Goal: Information Seeking & Learning: Understand process/instructions

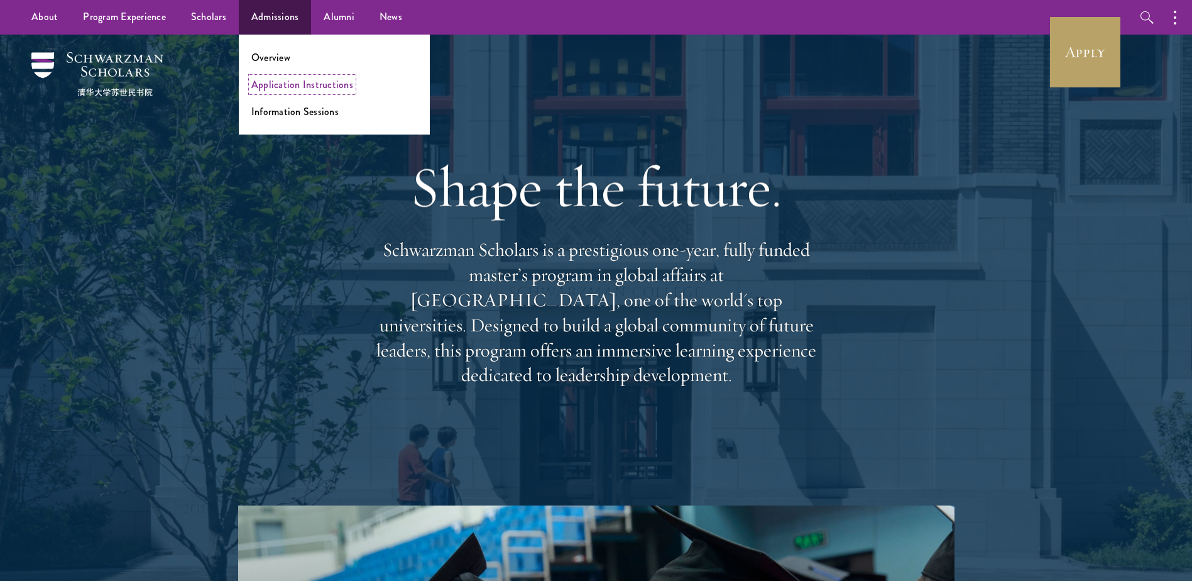
click at [291, 82] on link "Application Instructions" at bounding box center [302, 84] width 102 height 14
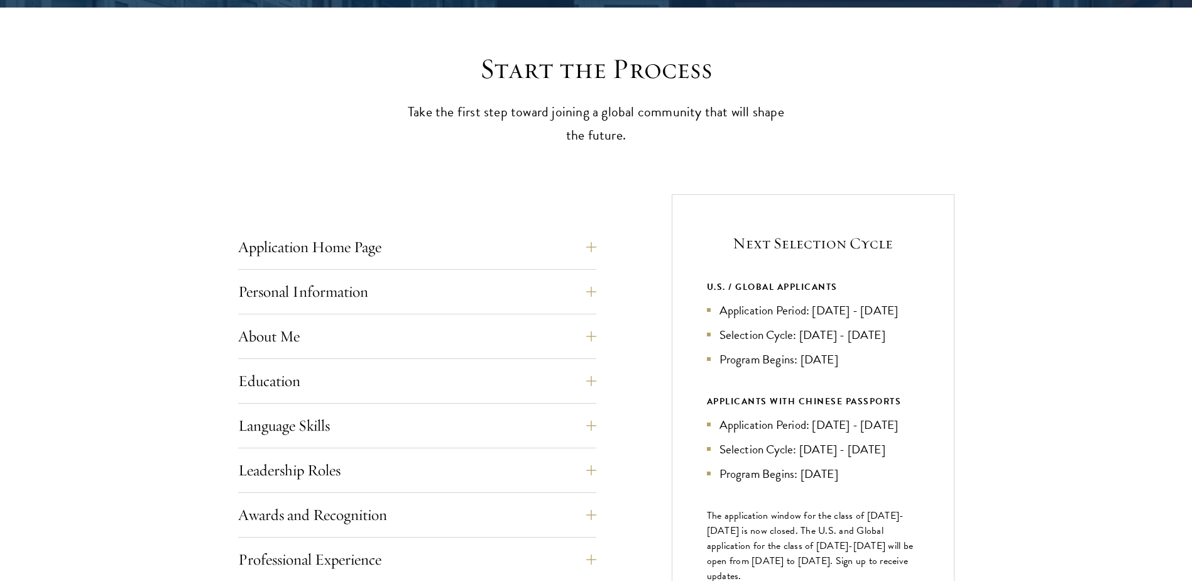
scroll to position [377, 0]
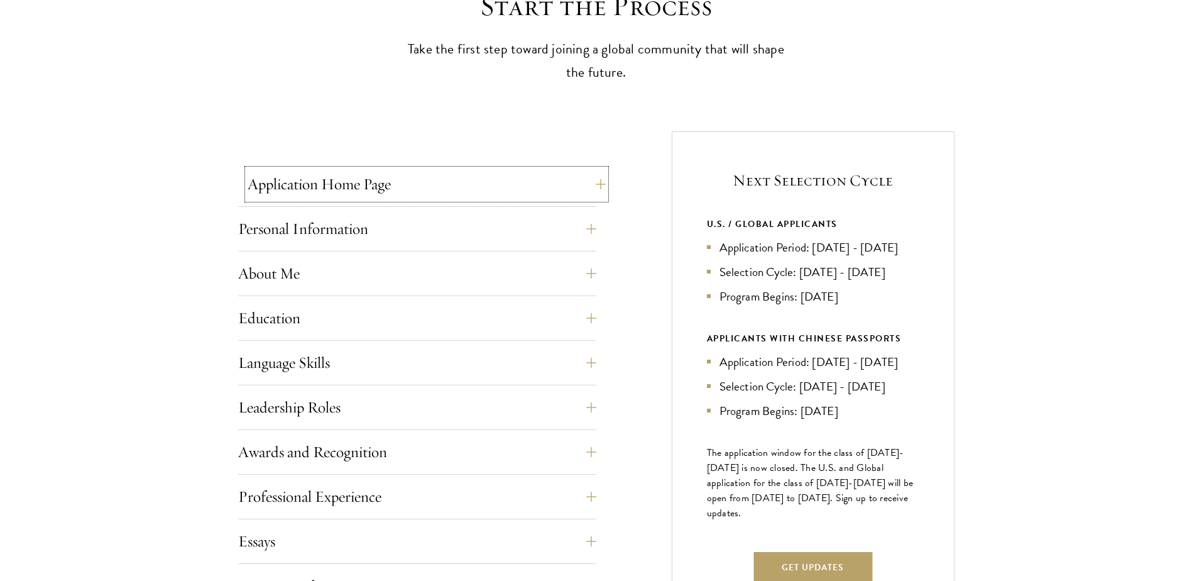
click at [321, 169] on button "Application Home Page" at bounding box center [427, 184] width 358 height 30
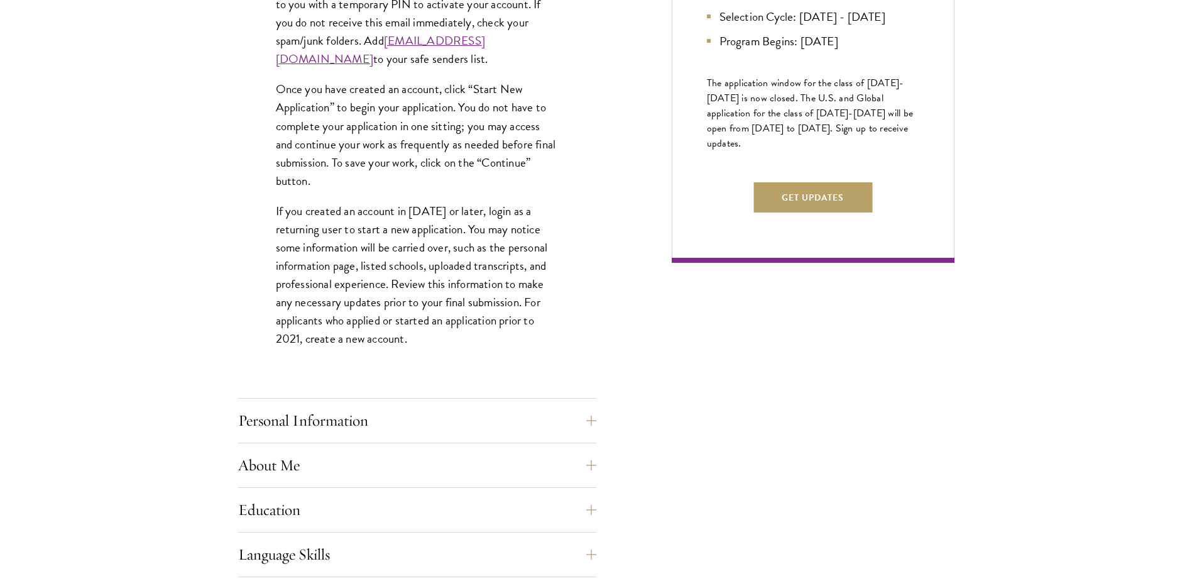
scroll to position [880, 0]
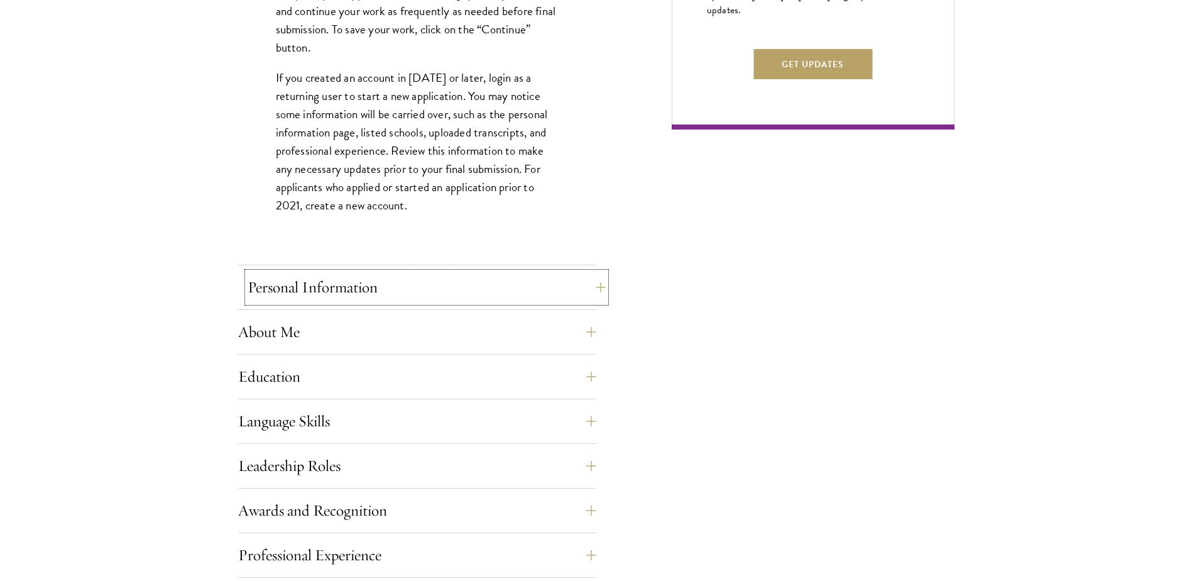
click at [390, 287] on button "Personal Information" at bounding box center [427, 287] width 358 height 30
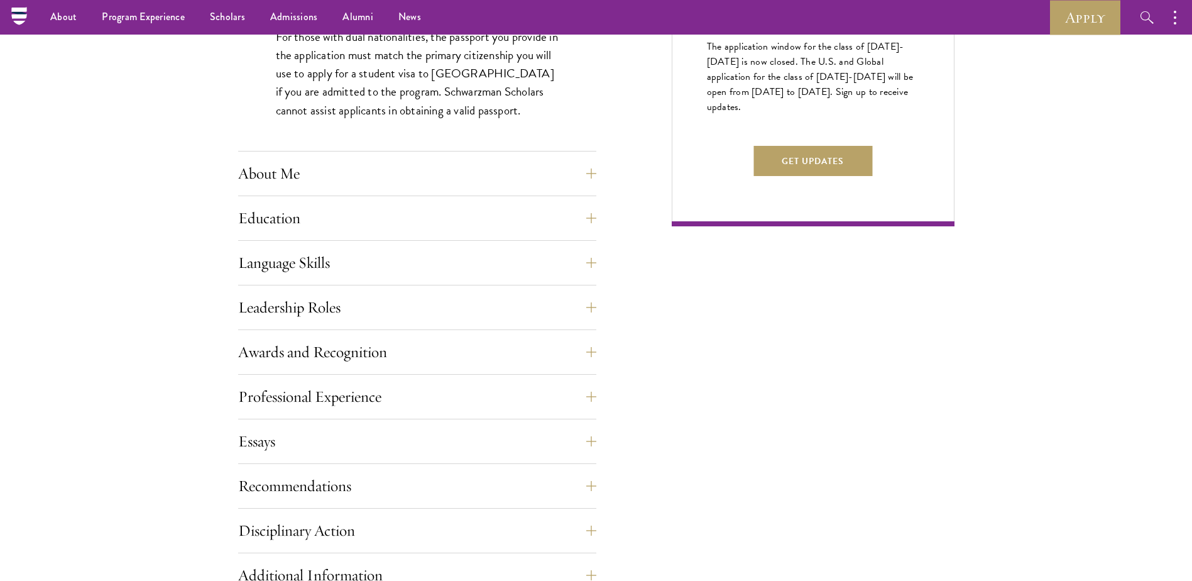
scroll to position [754, 0]
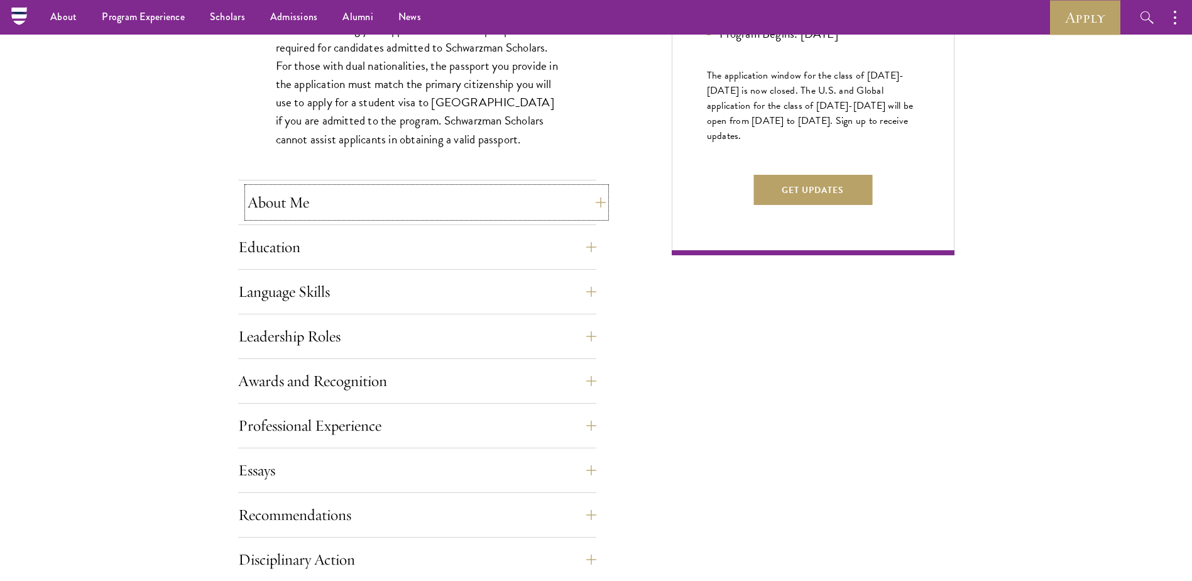
click at [376, 205] on button "About Me" at bounding box center [427, 202] width 358 height 30
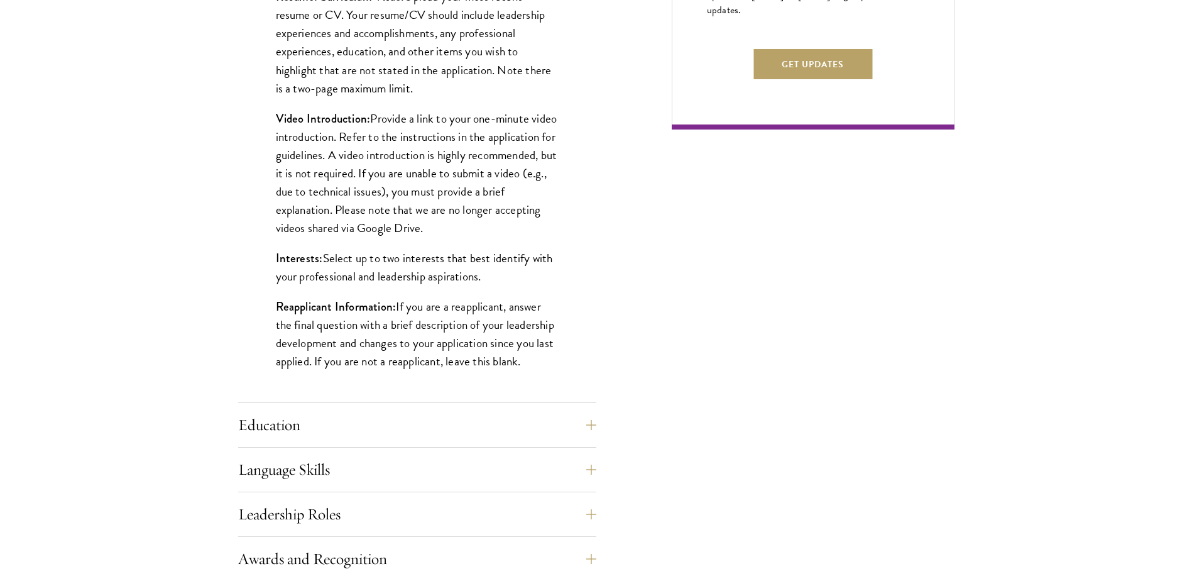
scroll to position [942, 0]
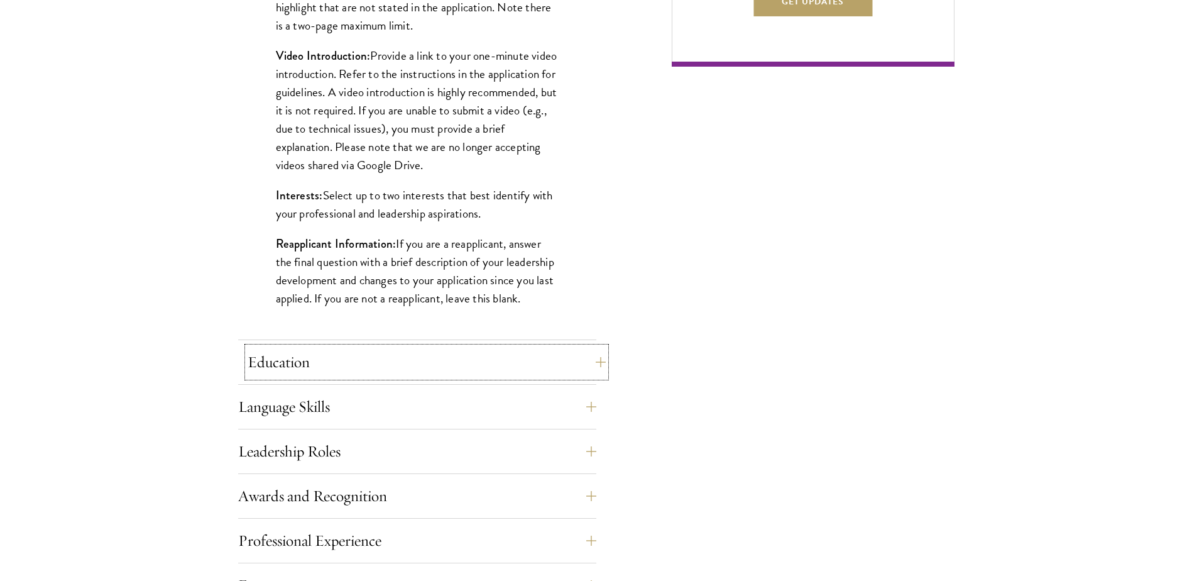
click at [410, 352] on button "Education" at bounding box center [427, 362] width 358 height 30
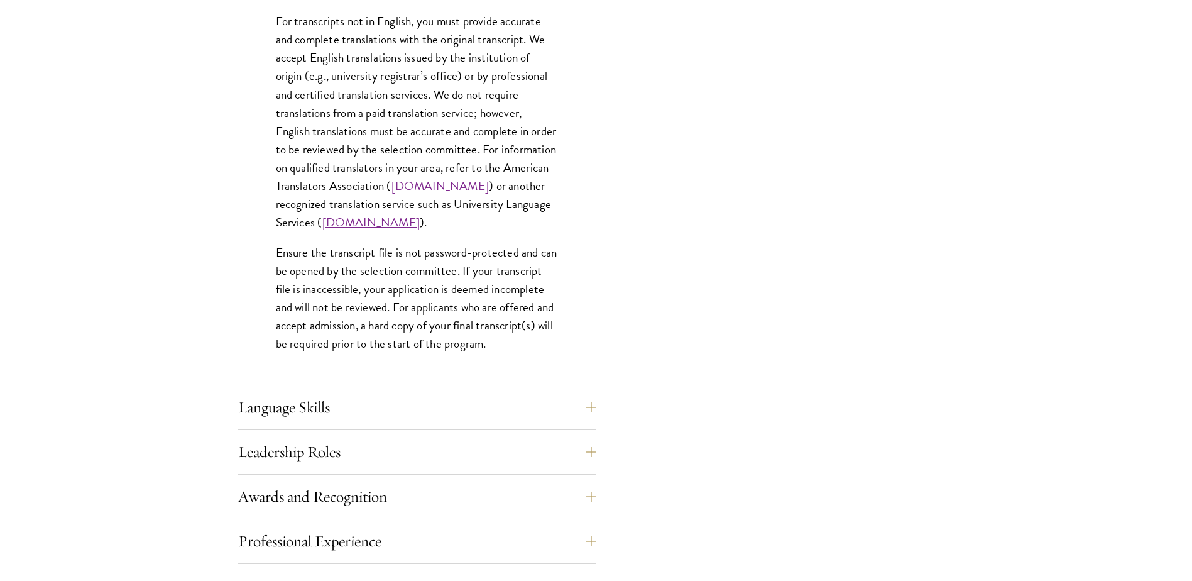
scroll to position [1822, 0]
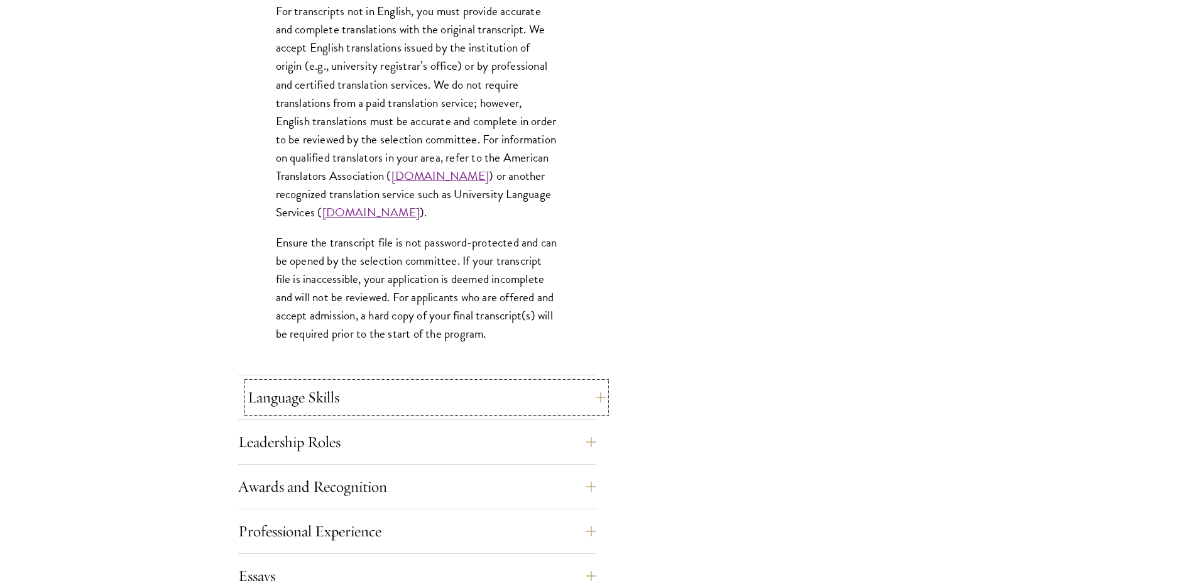
click at [397, 395] on button "Language Skills" at bounding box center [427, 397] width 358 height 30
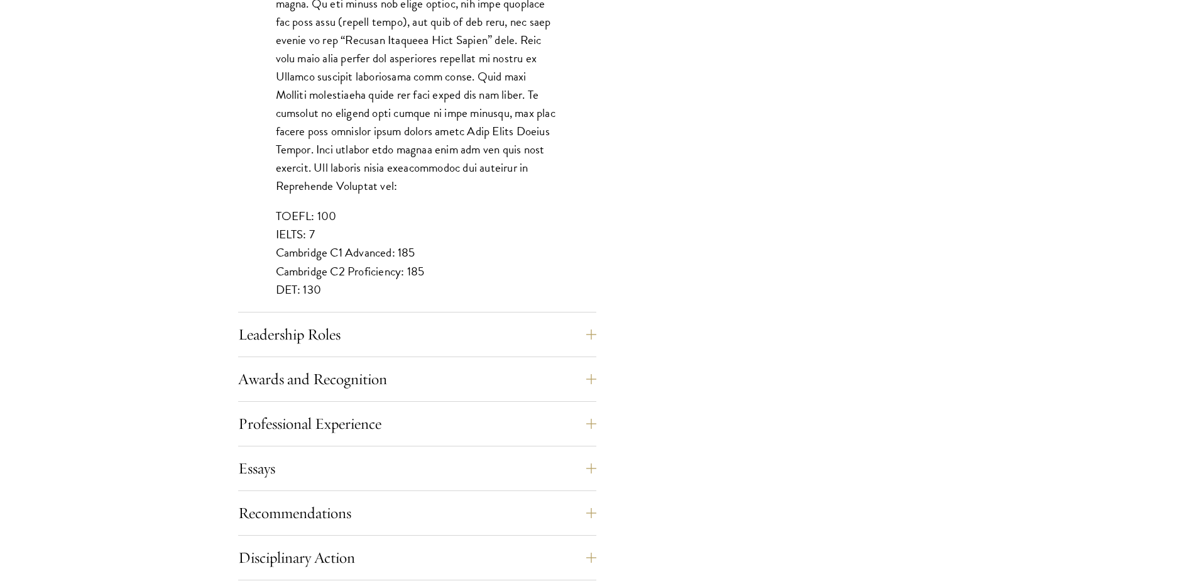
scroll to position [1131, 0]
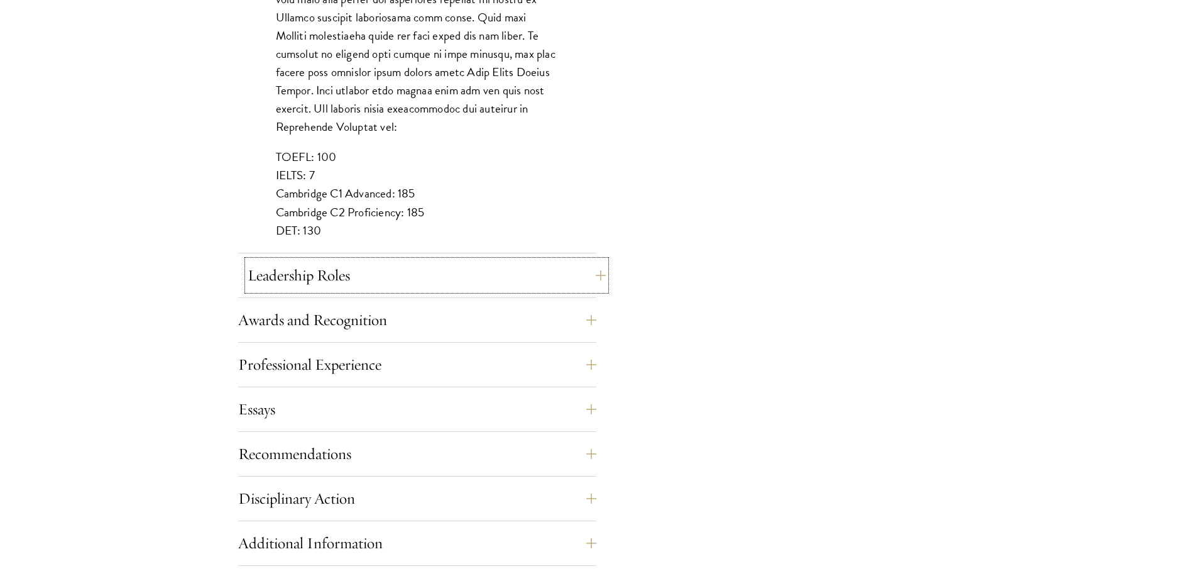
click at [415, 271] on button "Leadership Roles" at bounding box center [427, 275] width 358 height 30
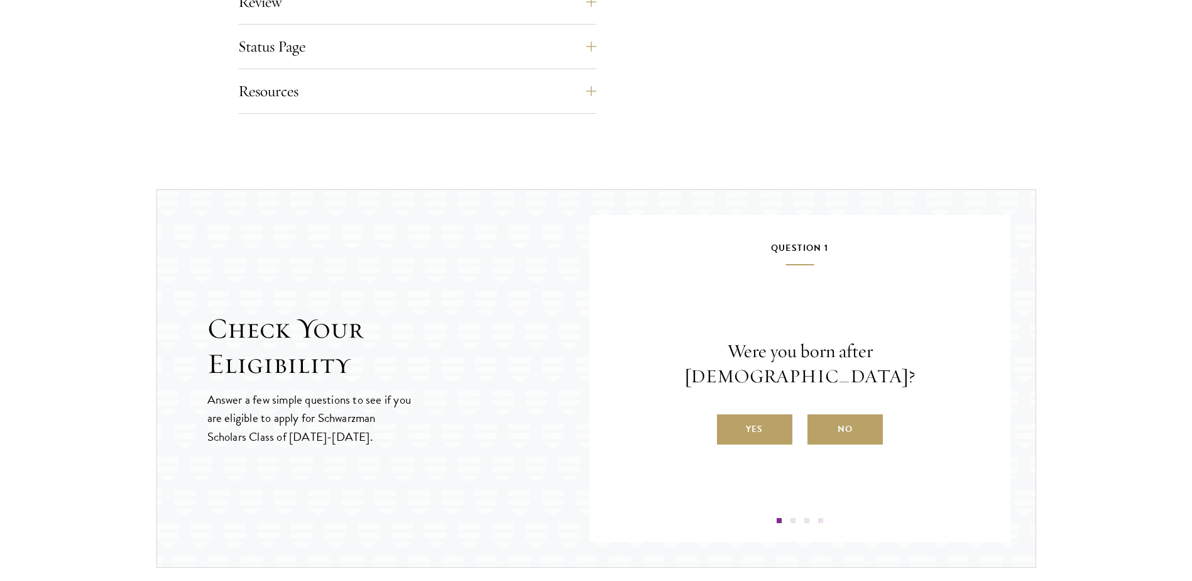
scroll to position [1382, 0]
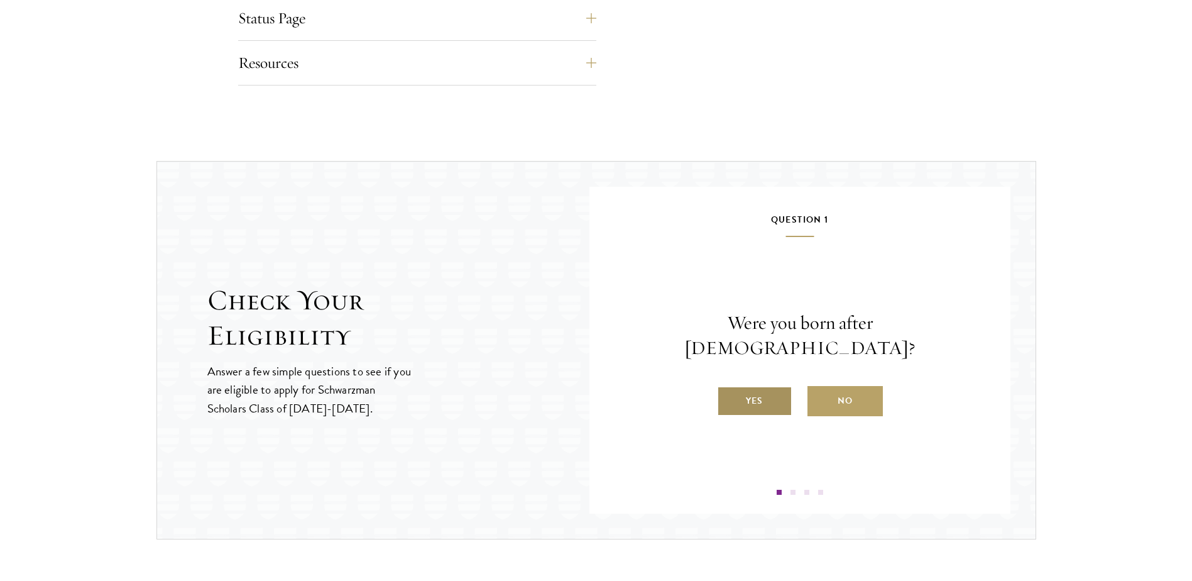
click at [756, 386] on label "Yes" at bounding box center [754, 401] width 75 height 30
click at [728, 387] on input "Yes" at bounding box center [722, 392] width 11 height 11
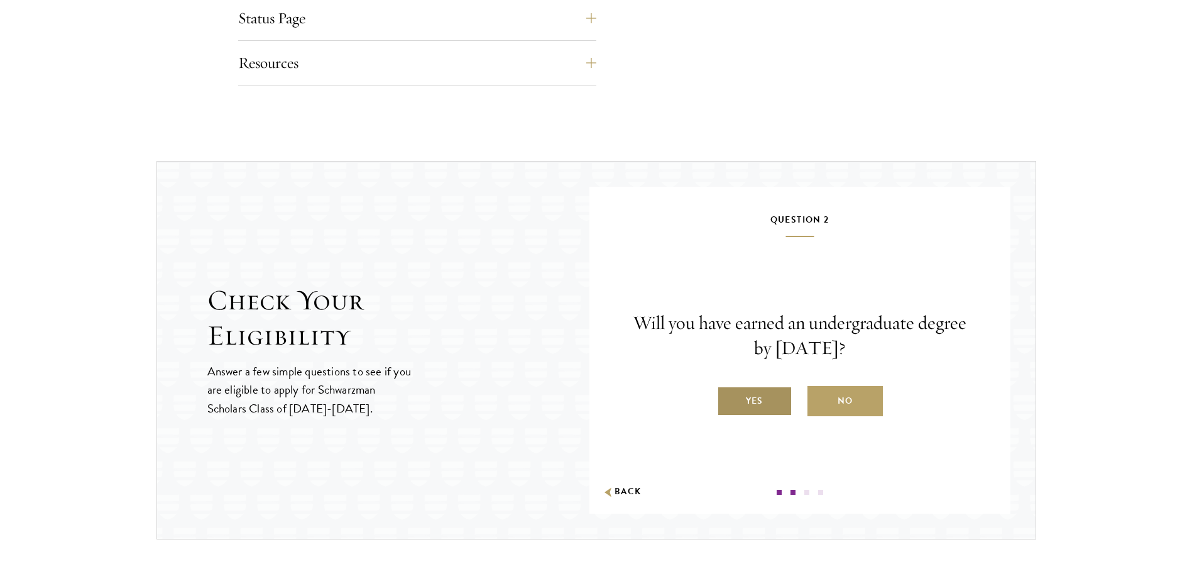
click at [769, 393] on label "Yes" at bounding box center [754, 401] width 75 height 30
click at [728, 393] on input "Yes" at bounding box center [722, 392] width 11 height 11
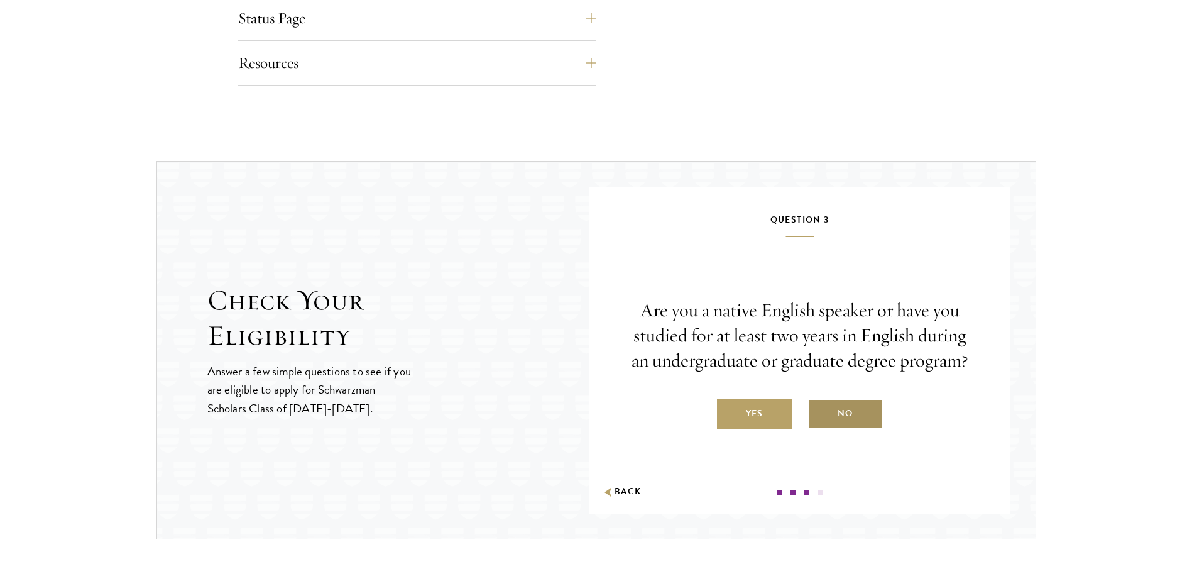
click at [821, 421] on label "No" at bounding box center [844, 413] width 75 height 30
click at [819, 411] on input "No" at bounding box center [812, 405] width 11 height 11
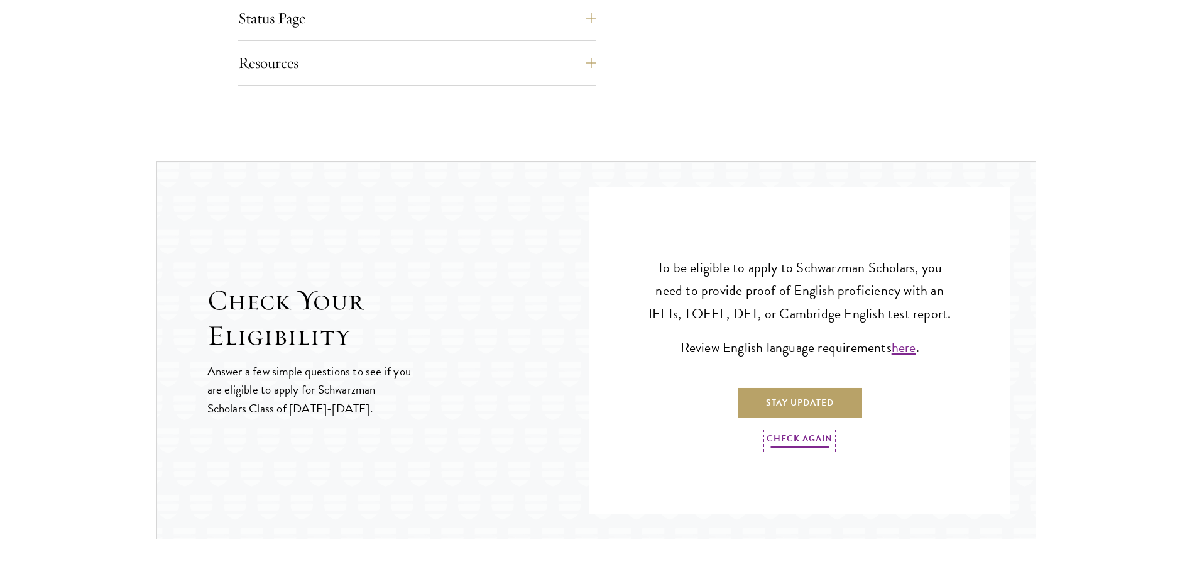
click at [807, 436] on link "Check Again" at bounding box center [800, 439] width 66 height 19
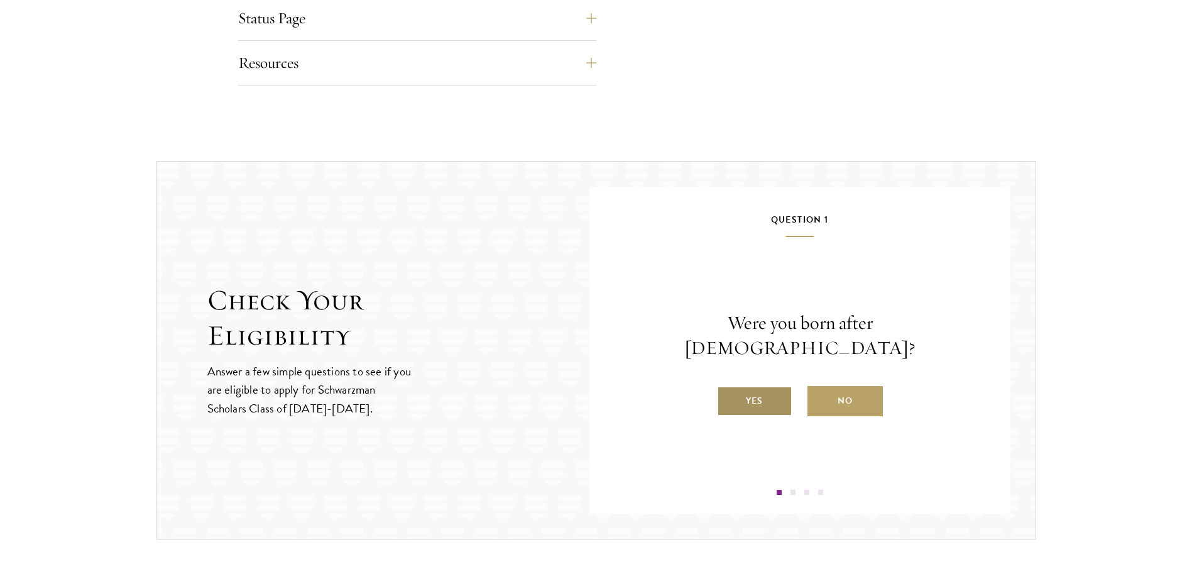
click at [770, 393] on label "Yes" at bounding box center [754, 401] width 75 height 30
click at [728, 393] on input "Yes" at bounding box center [722, 392] width 11 height 11
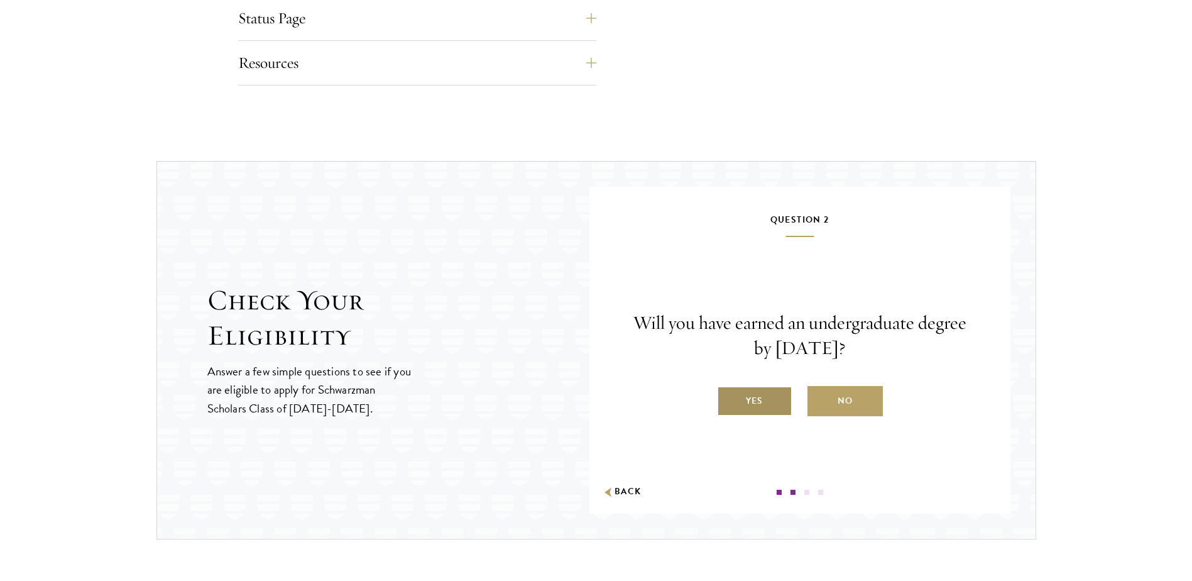
click at [770, 393] on label "Yes" at bounding box center [754, 401] width 75 height 30
click at [728, 393] on input "Yes" at bounding box center [722, 392] width 11 height 11
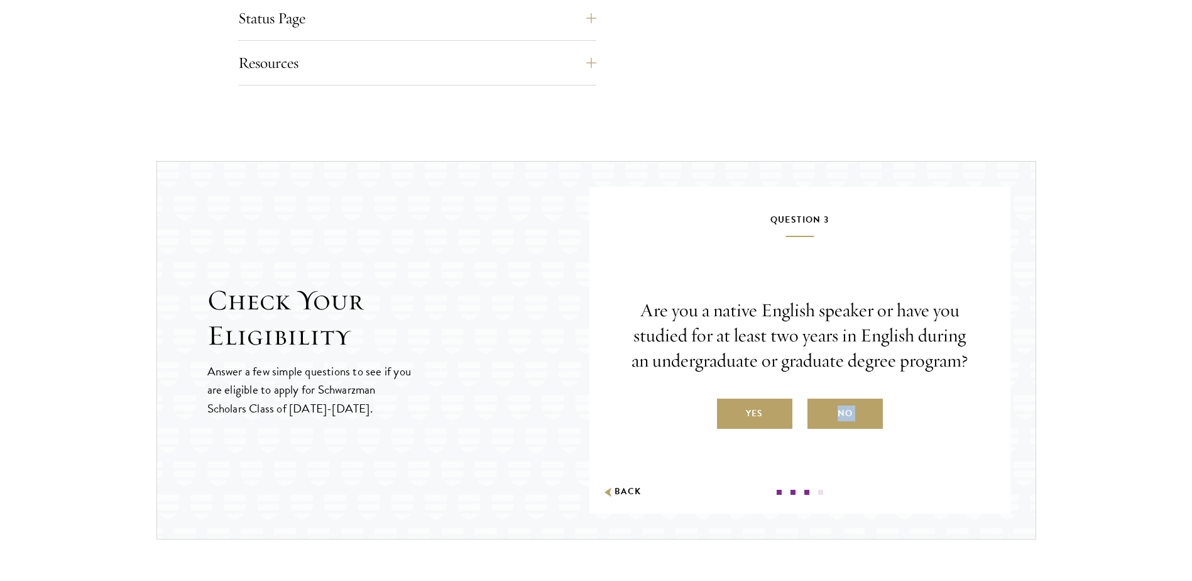
drag, startPoint x: 826, startPoint y: 420, endPoint x: 681, endPoint y: 490, distance: 160.7
click at [682, 490] on div "Question 3 Are you a native English speaker or have you studied for at least tw…" at bounding box center [800, 353] width 346 height 283
drag, startPoint x: 681, startPoint y: 490, endPoint x: 820, endPoint y: 334, distance: 209.2
click at [820, 334] on p "Are you a native English speaker or have you studied for at least two years in …" at bounding box center [800, 335] width 346 height 75
click at [821, 416] on label "No" at bounding box center [844, 413] width 75 height 30
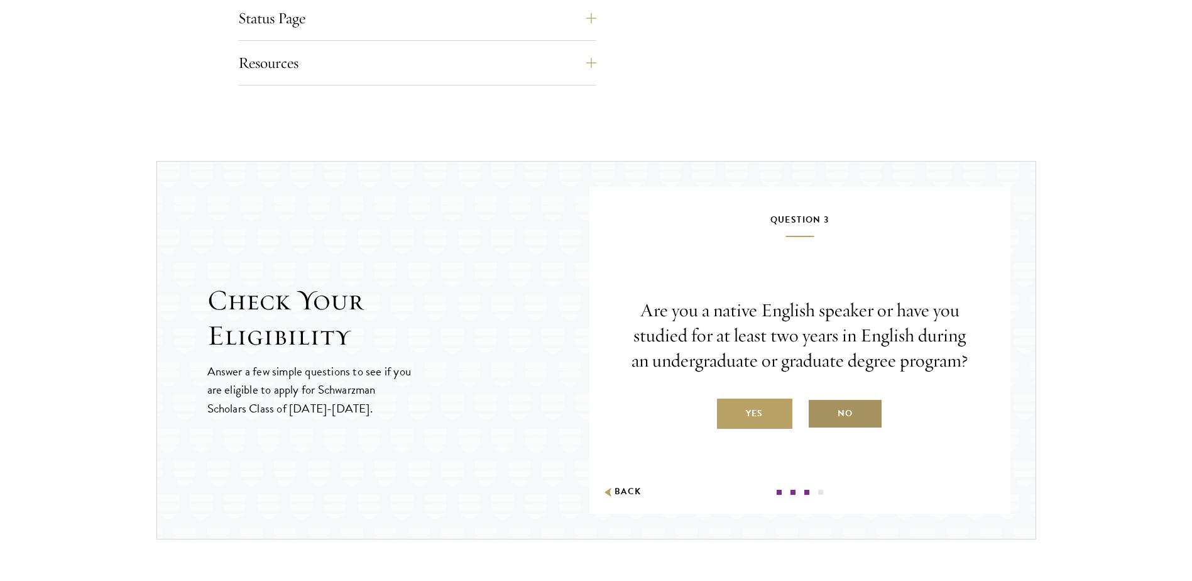
click at [819, 411] on input "No" at bounding box center [812, 405] width 11 height 11
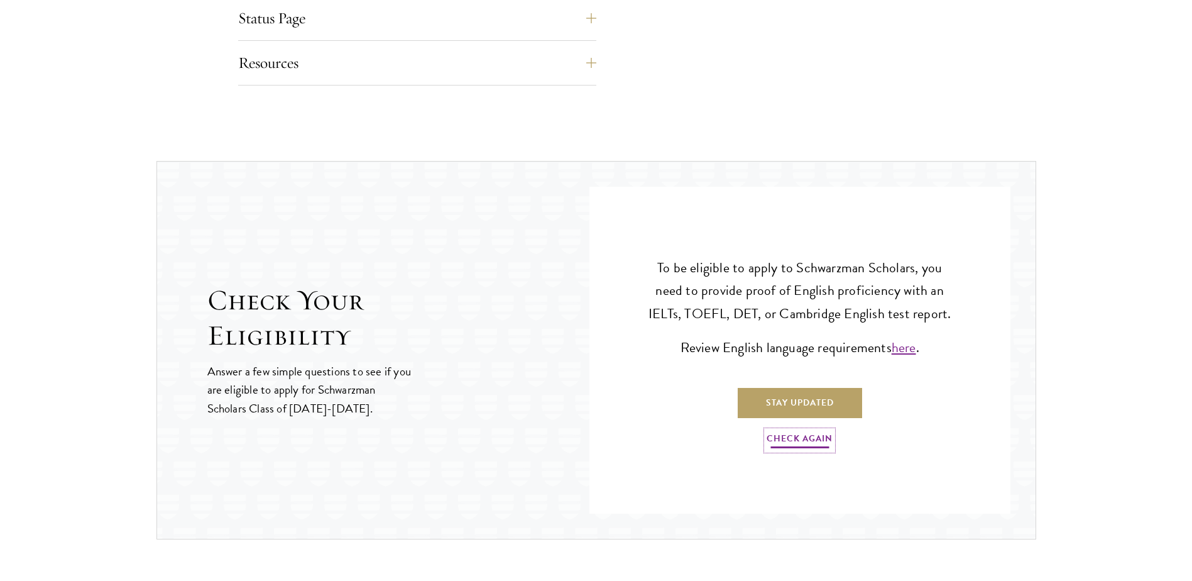
click at [800, 435] on link "Check Again" at bounding box center [800, 439] width 66 height 19
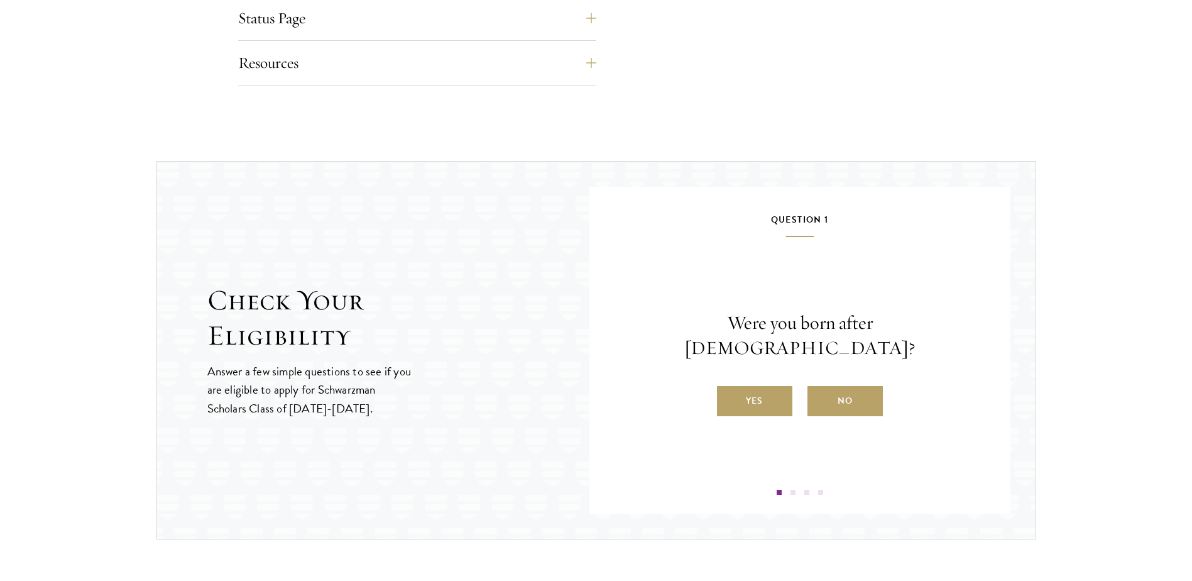
click at [695, 393] on div "Yes No" at bounding box center [800, 401] width 346 height 30
click at [752, 388] on label "Yes" at bounding box center [754, 401] width 75 height 30
click at [728, 388] on input "Yes" at bounding box center [722, 392] width 11 height 11
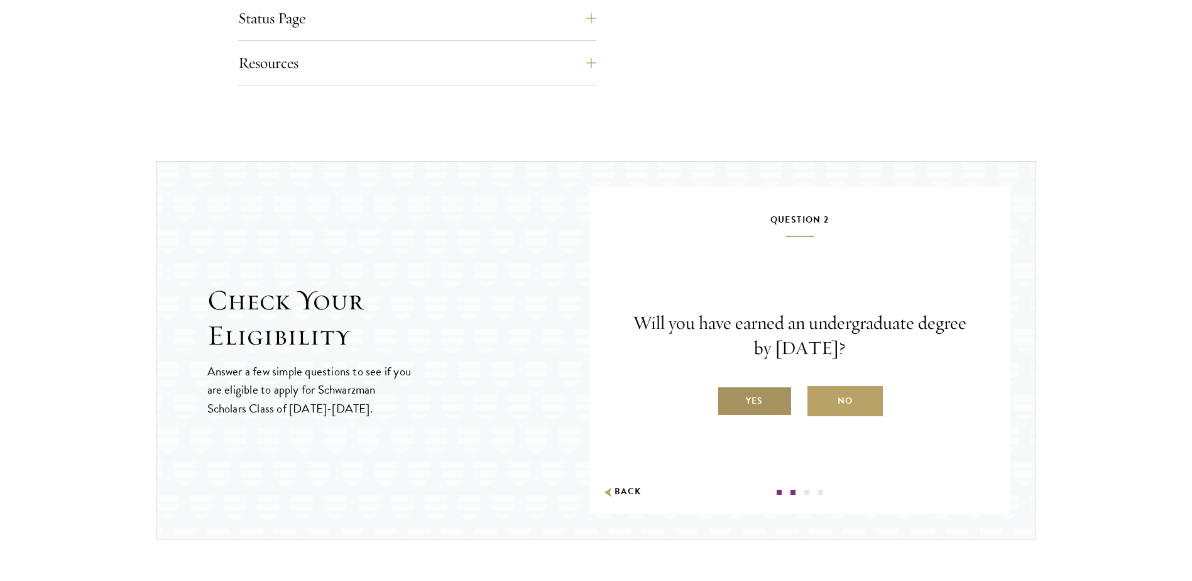
click at [717, 403] on label "Yes" at bounding box center [754, 401] width 75 height 30
click at [717, 398] on input "Yes" at bounding box center [722, 392] width 11 height 11
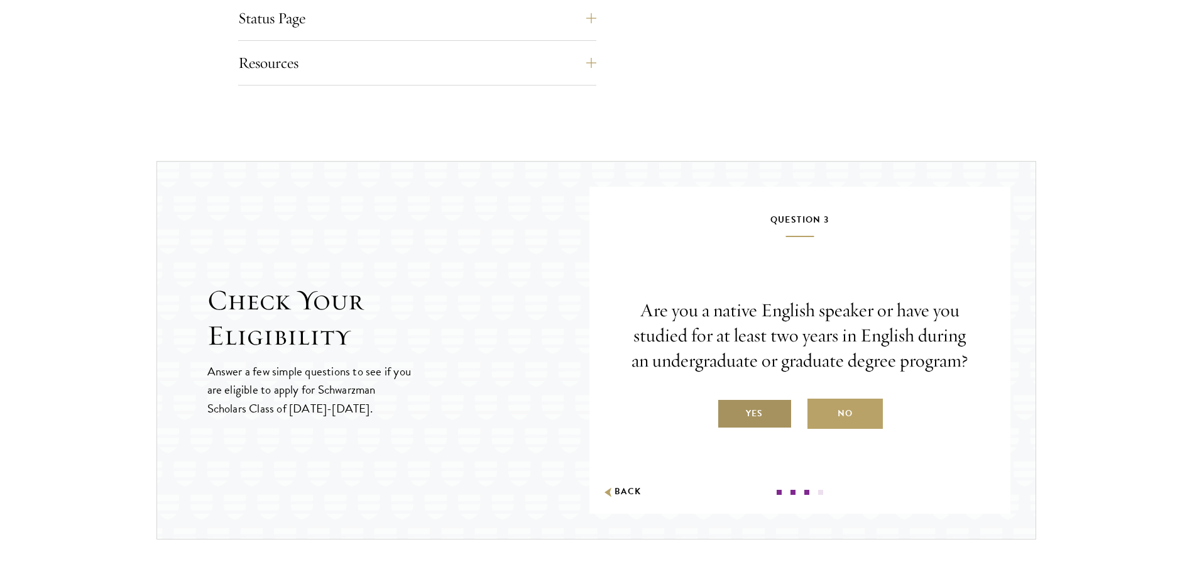
click at [757, 419] on label "Yes" at bounding box center [754, 413] width 75 height 30
click at [728, 411] on input "Yes" at bounding box center [722, 405] width 11 height 11
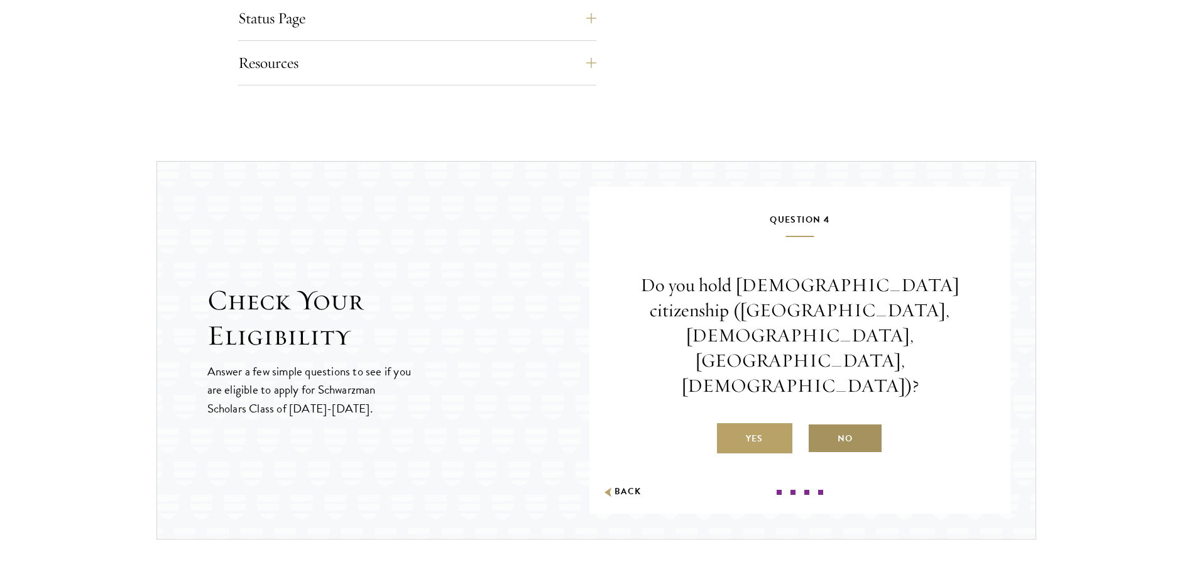
click at [811, 425] on input "No" at bounding box center [812, 430] width 11 height 11
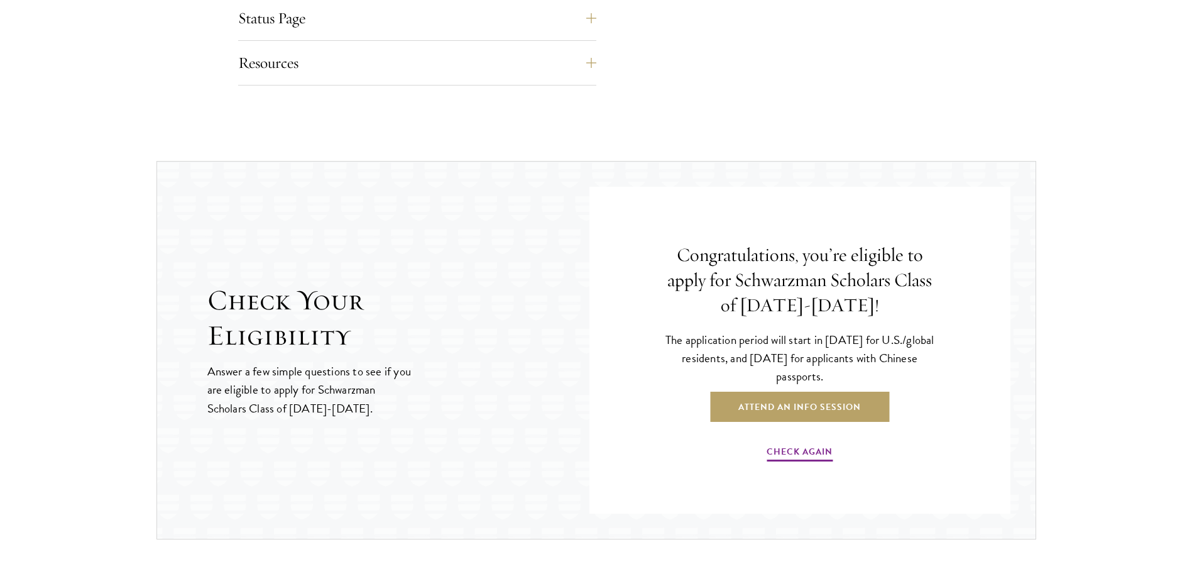
drag, startPoint x: 791, startPoint y: 442, endPoint x: 1073, endPoint y: 423, distance: 282.7
click at [1073, 423] on section "Check Your Eligibility Answer a few simple questions to see if you are eligible…" at bounding box center [596, 350] width 1192 height 378
click at [792, 452] on link "Check Again" at bounding box center [800, 453] width 66 height 19
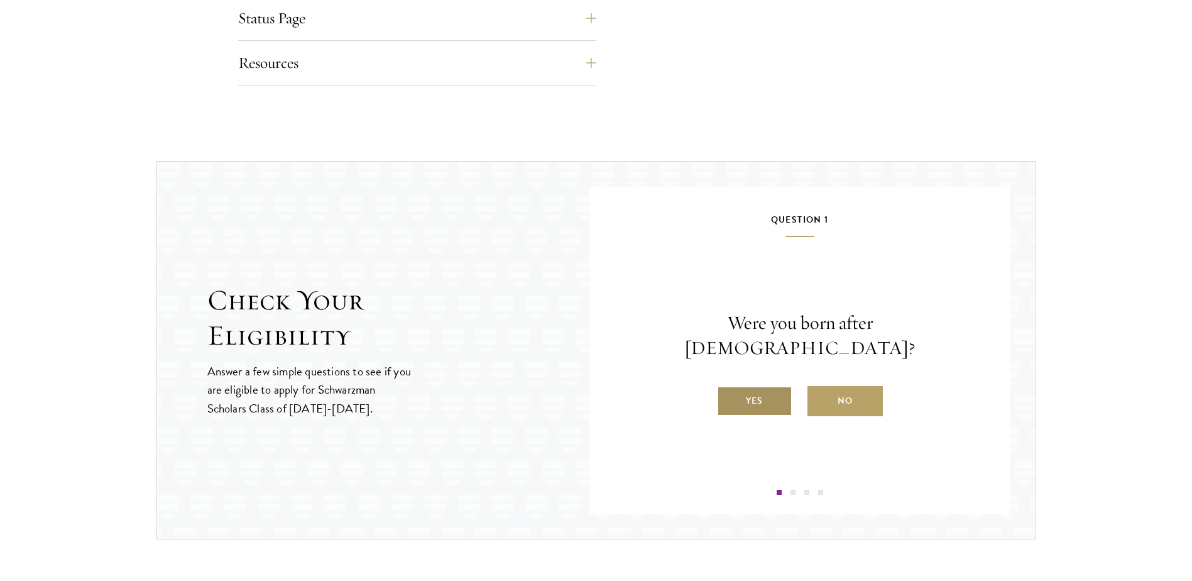
click at [757, 391] on label "Yes" at bounding box center [754, 401] width 75 height 30
click at [728, 391] on input "Yes" at bounding box center [722, 392] width 11 height 11
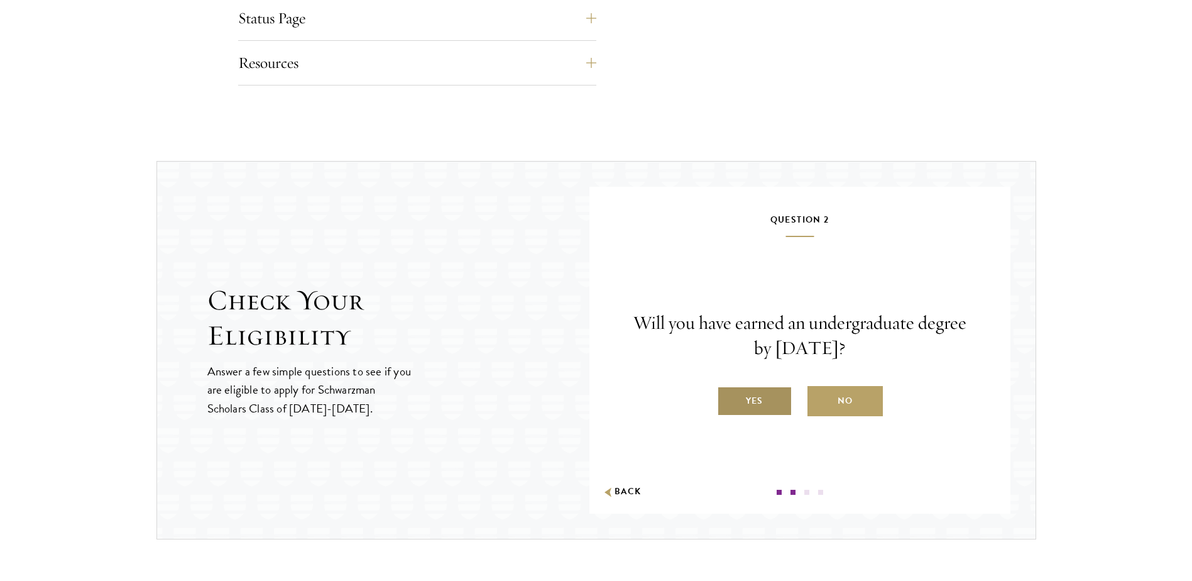
click at [748, 401] on label "Yes" at bounding box center [754, 401] width 75 height 30
click at [728, 398] on input "Yes" at bounding box center [722, 392] width 11 height 11
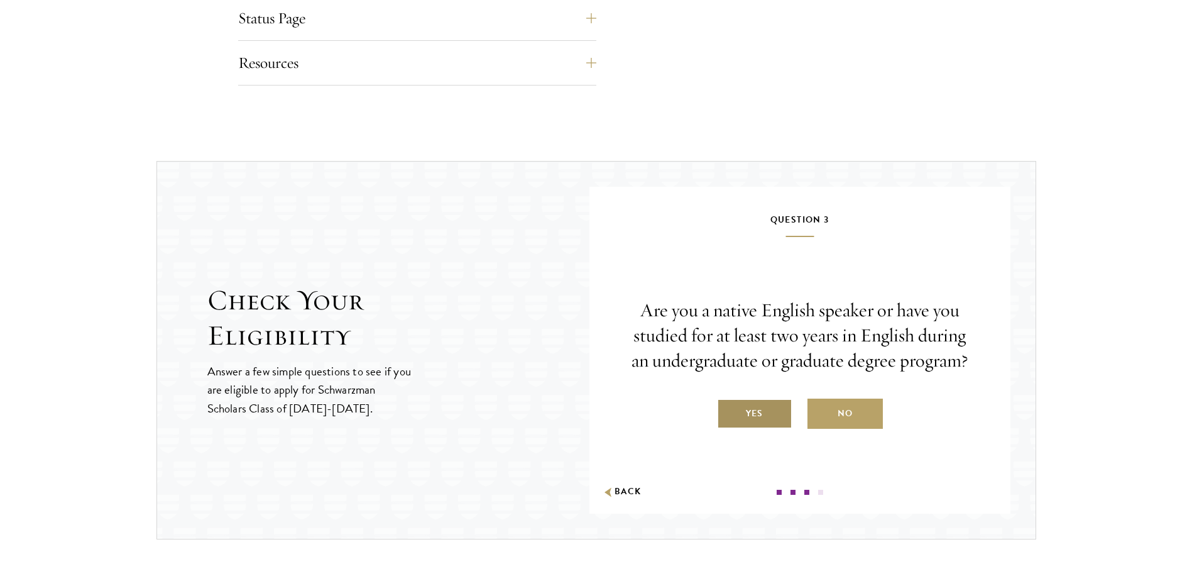
click at [735, 426] on label "Yes" at bounding box center [754, 413] width 75 height 30
click at [728, 411] on input "Yes" at bounding box center [722, 405] width 11 height 11
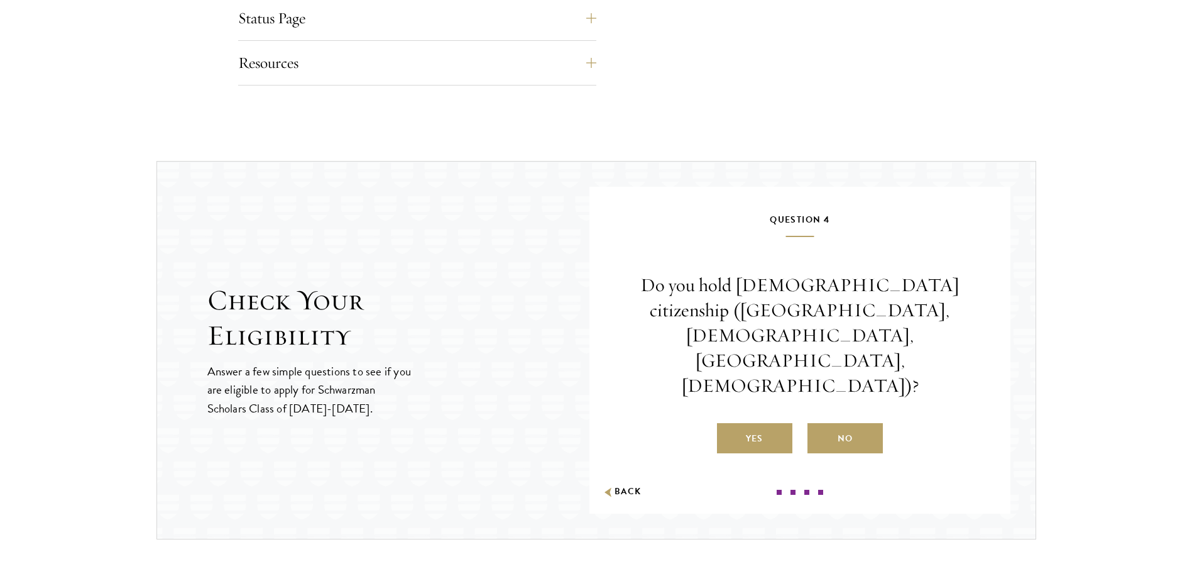
click at [746, 423] on label "Yes" at bounding box center [754, 438] width 75 height 30
click at [728, 425] on input "Yes" at bounding box center [722, 430] width 11 height 11
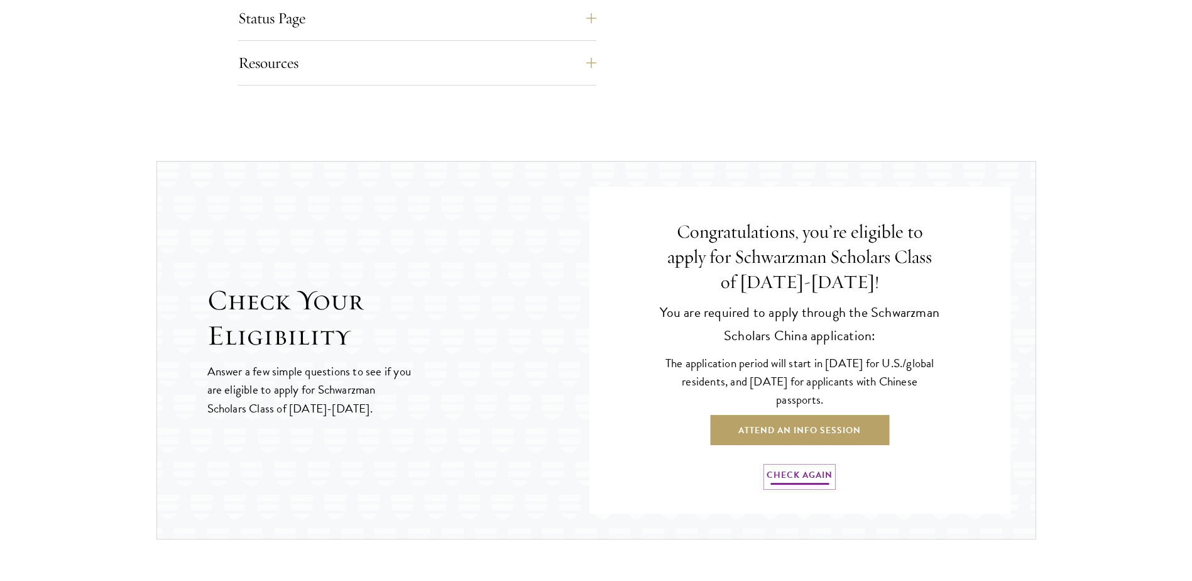
click at [787, 474] on link "Check Again" at bounding box center [800, 476] width 66 height 19
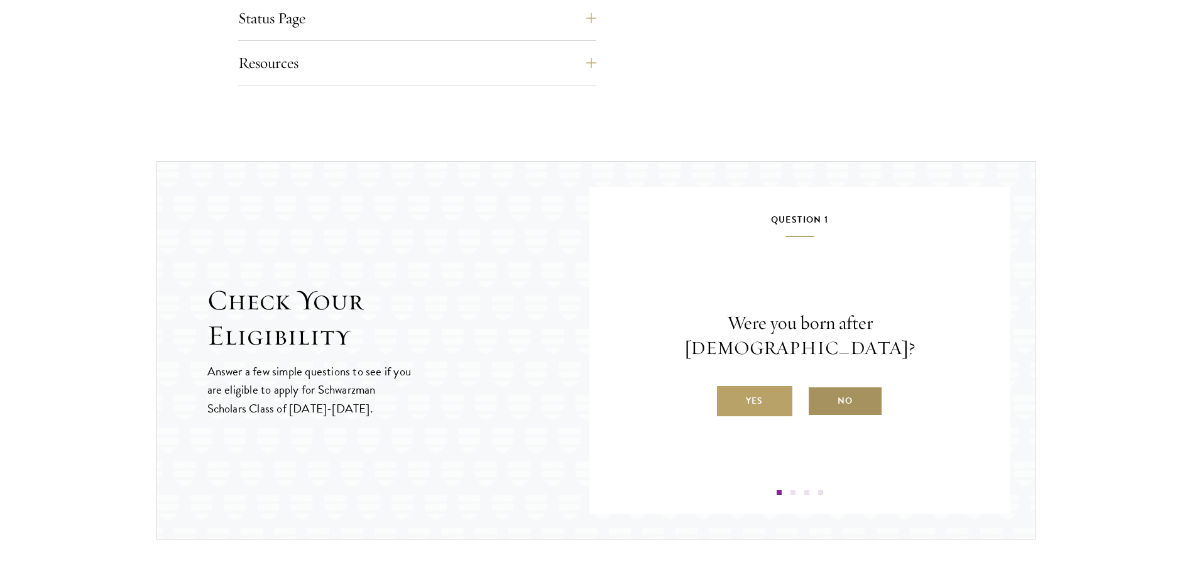
click at [826, 386] on label "No" at bounding box center [844, 401] width 75 height 30
click at [819, 387] on input "No" at bounding box center [812, 392] width 11 height 11
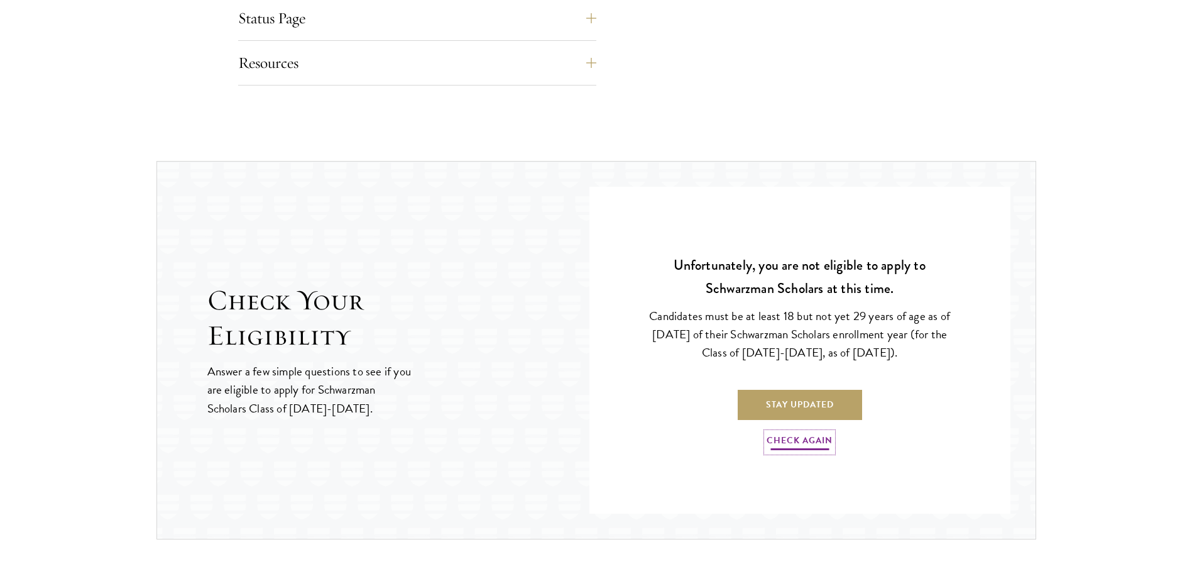
click at [790, 439] on link "Check Again" at bounding box center [800, 441] width 66 height 19
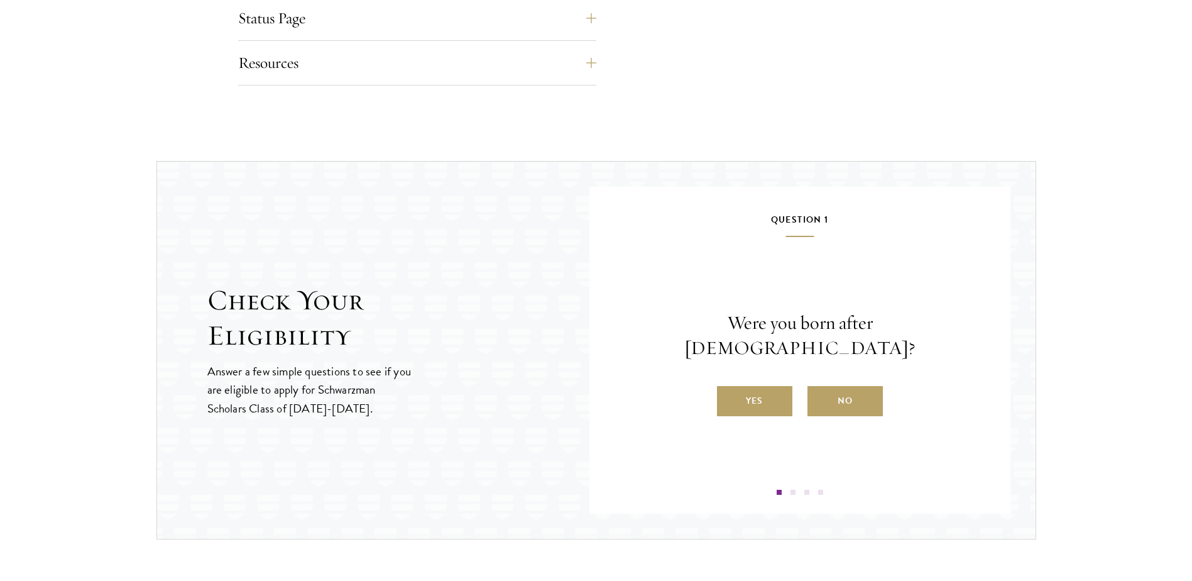
click at [767, 391] on label "Yes" at bounding box center [754, 401] width 75 height 30
click at [728, 391] on input "Yes" at bounding box center [722, 392] width 11 height 11
radio input "true"
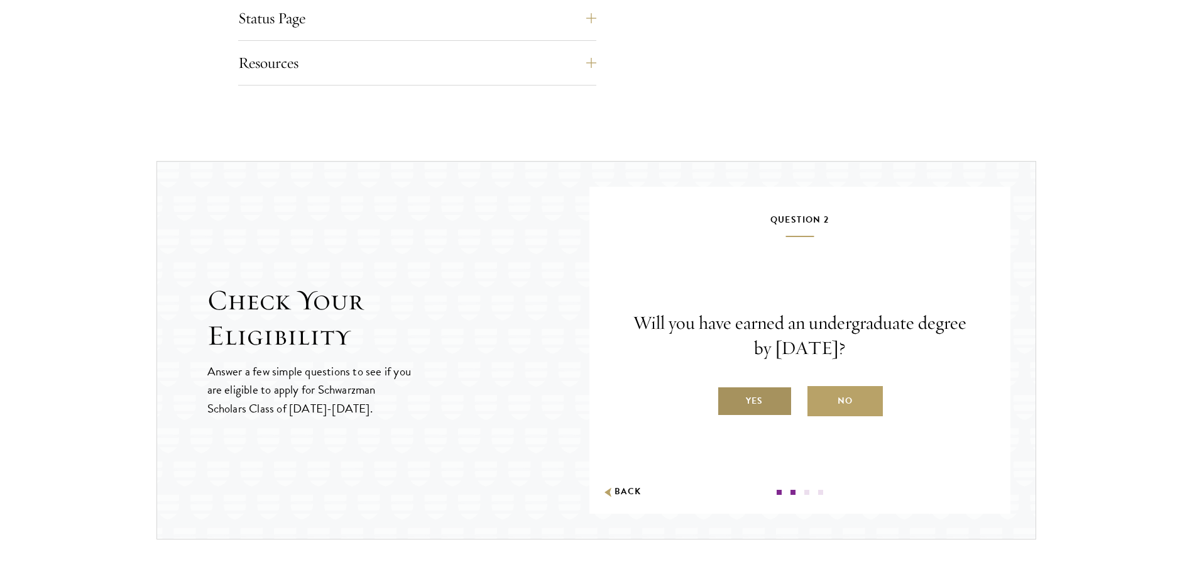
click at [768, 391] on label "Yes" at bounding box center [754, 401] width 75 height 30
click at [728, 391] on input "Yes" at bounding box center [722, 392] width 11 height 11
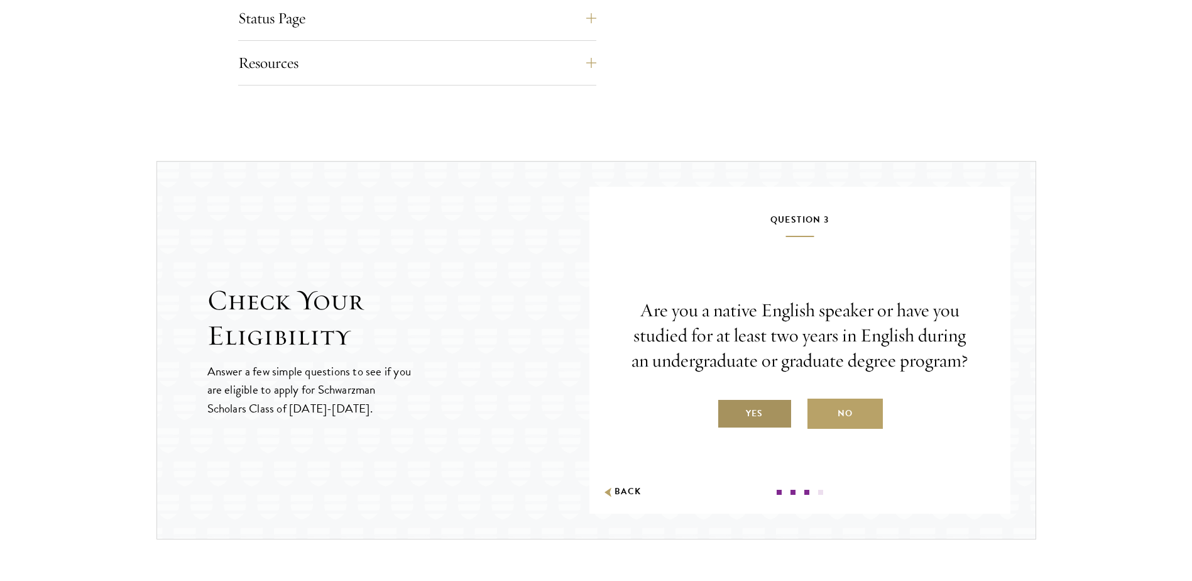
click at [762, 429] on label "Yes" at bounding box center [754, 413] width 75 height 30
click at [728, 411] on input "Yes" at bounding box center [722, 405] width 11 height 11
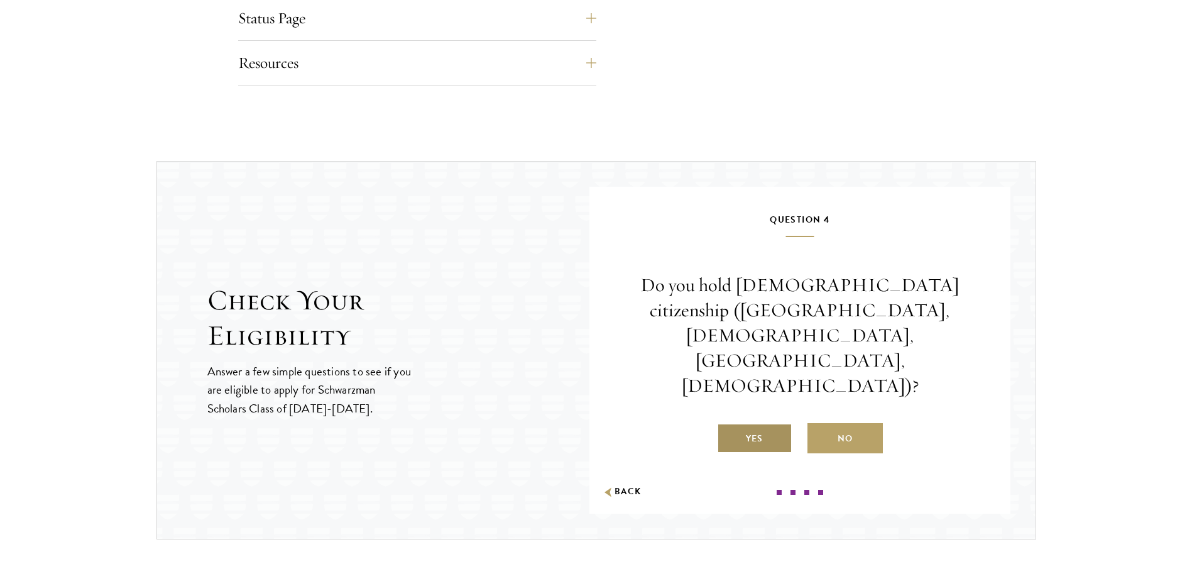
click at [768, 423] on label "Yes" at bounding box center [754, 438] width 75 height 30
click at [728, 425] on input "Yes" at bounding box center [722, 430] width 11 height 11
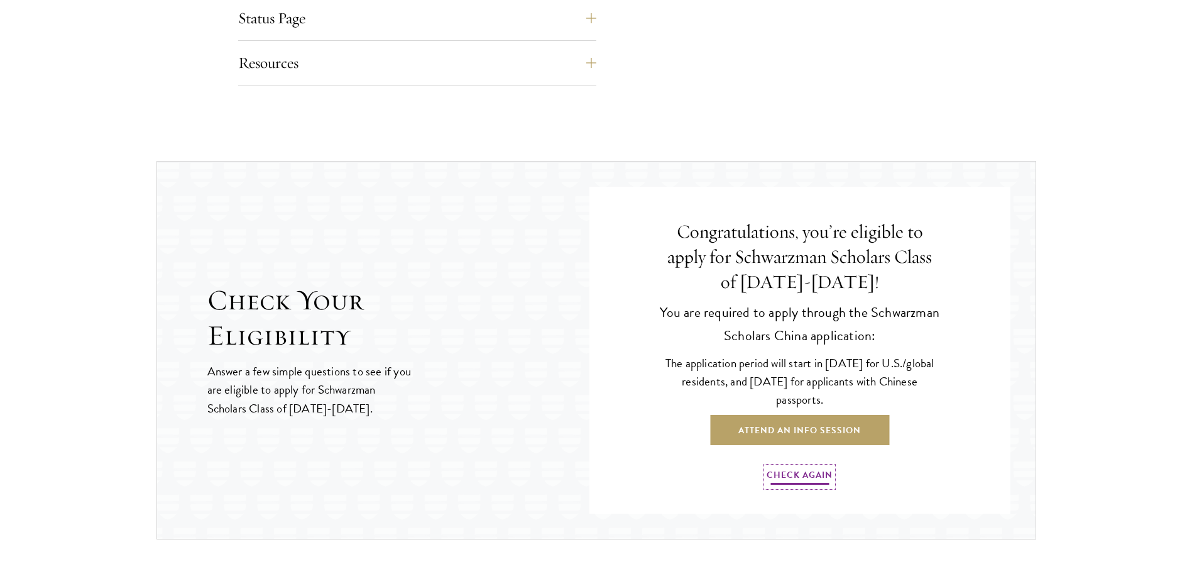
click at [801, 468] on link "Check Again" at bounding box center [800, 476] width 66 height 19
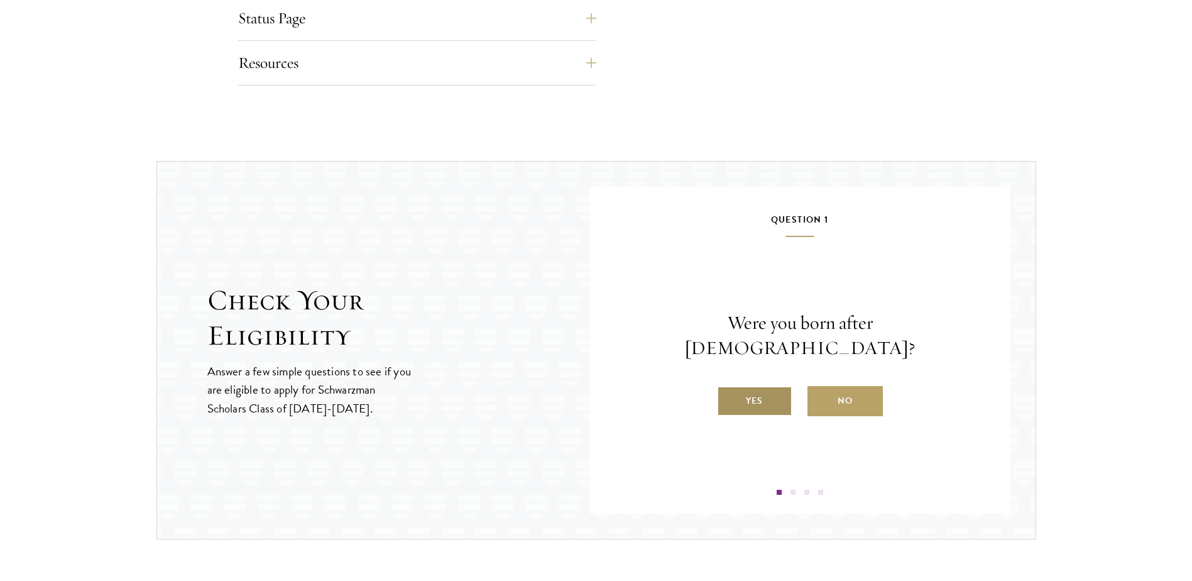
click at [756, 392] on label "Yes" at bounding box center [754, 401] width 75 height 30
click at [728, 392] on input "Yes" at bounding box center [722, 392] width 11 height 11
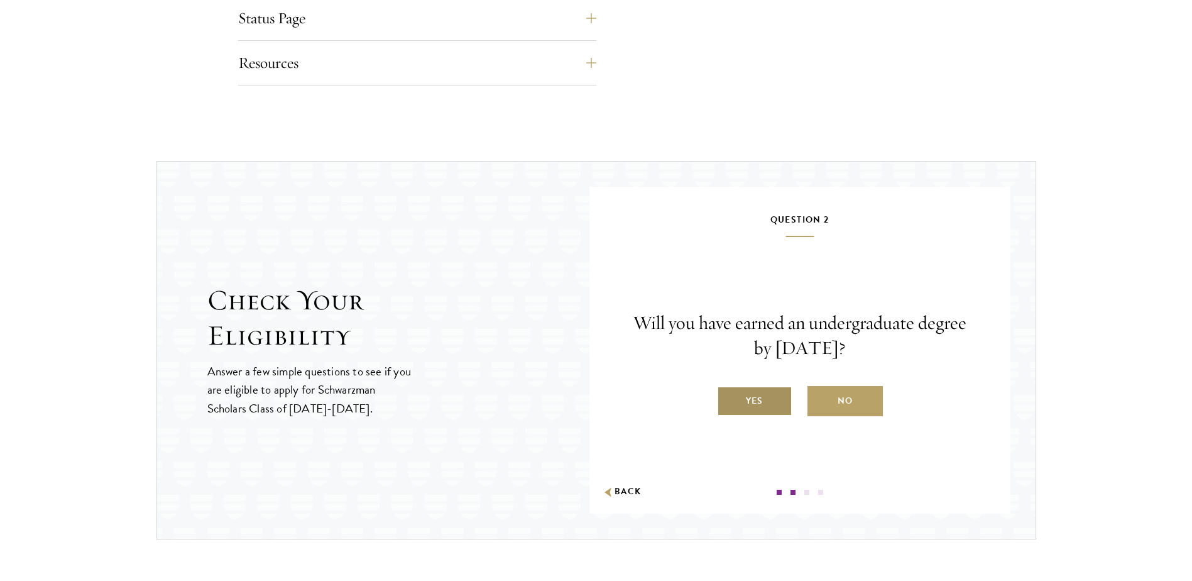
click at [754, 397] on label "Yes" at bounding box center [754, 401] width 75 height 30
click at [728, 397] on input "Yes" at bounding box center [722, 392] width 11 height 11
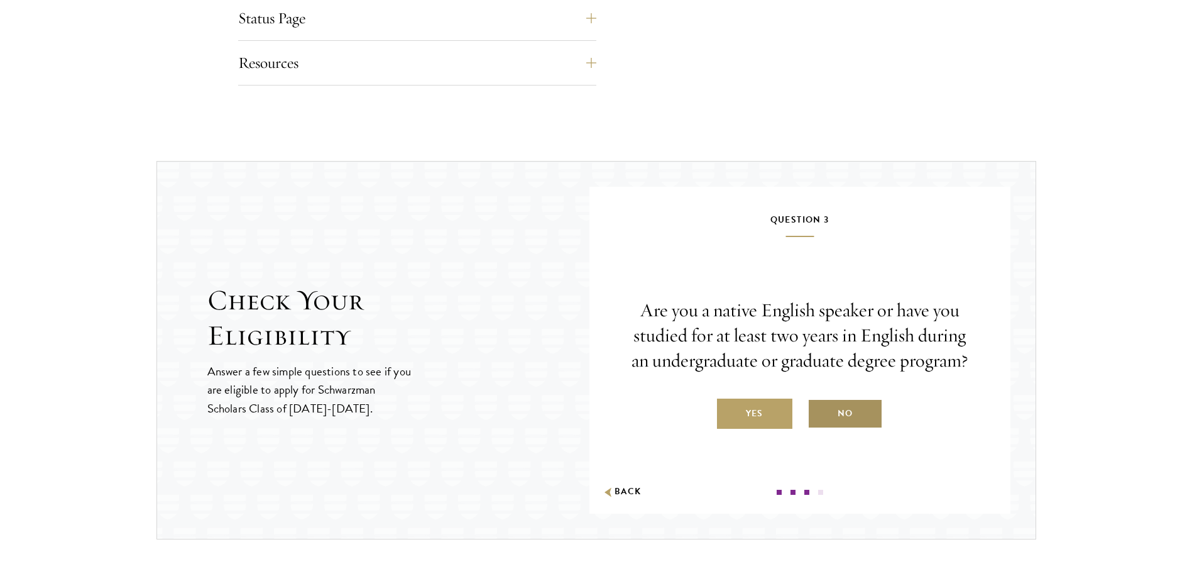
click at [831, 422] on label "No" at bounding box center [844, 413] width 75 height 30
click at [819, 411] on input "No" at bounding box center [812, 405] width 11 height 11
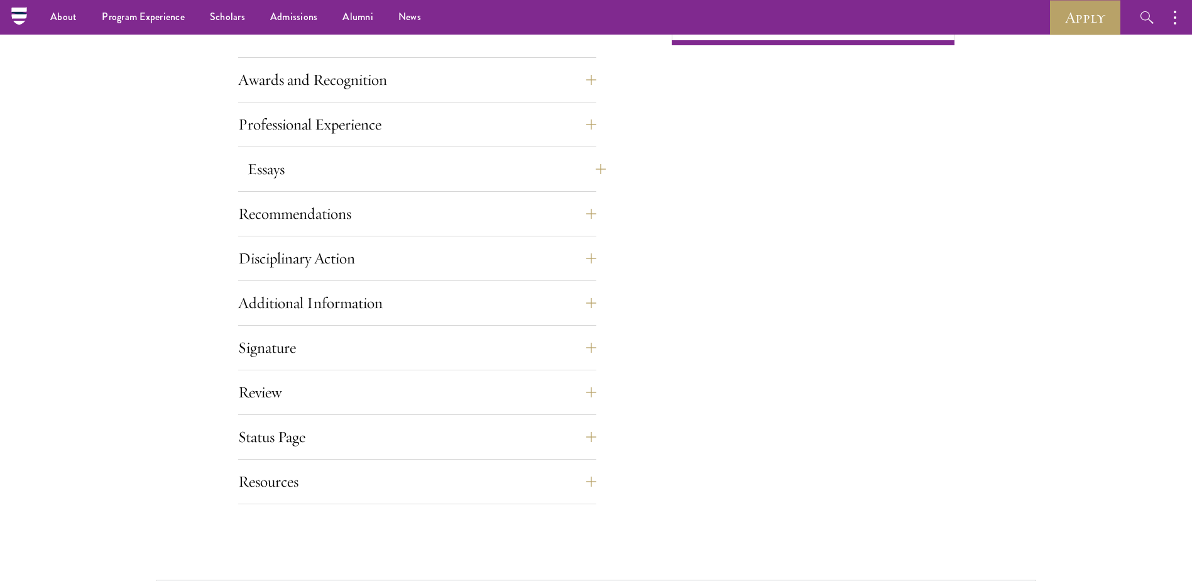
scroll to position [942, 0]
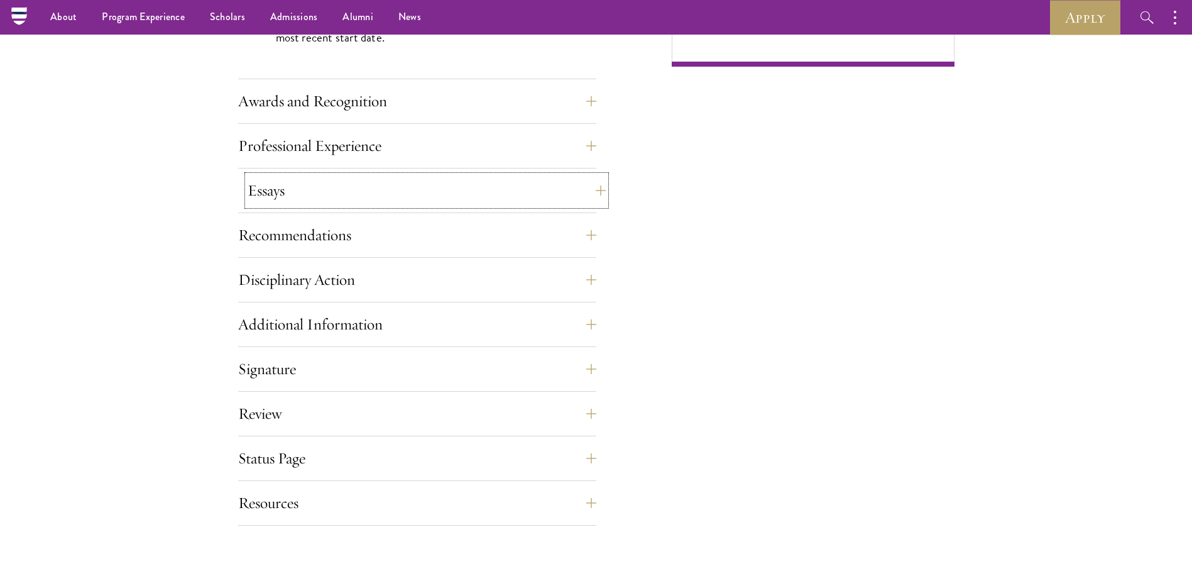
click at [445, 182] on button "Essays" at bounding box center [427, 190] width 358 height 30
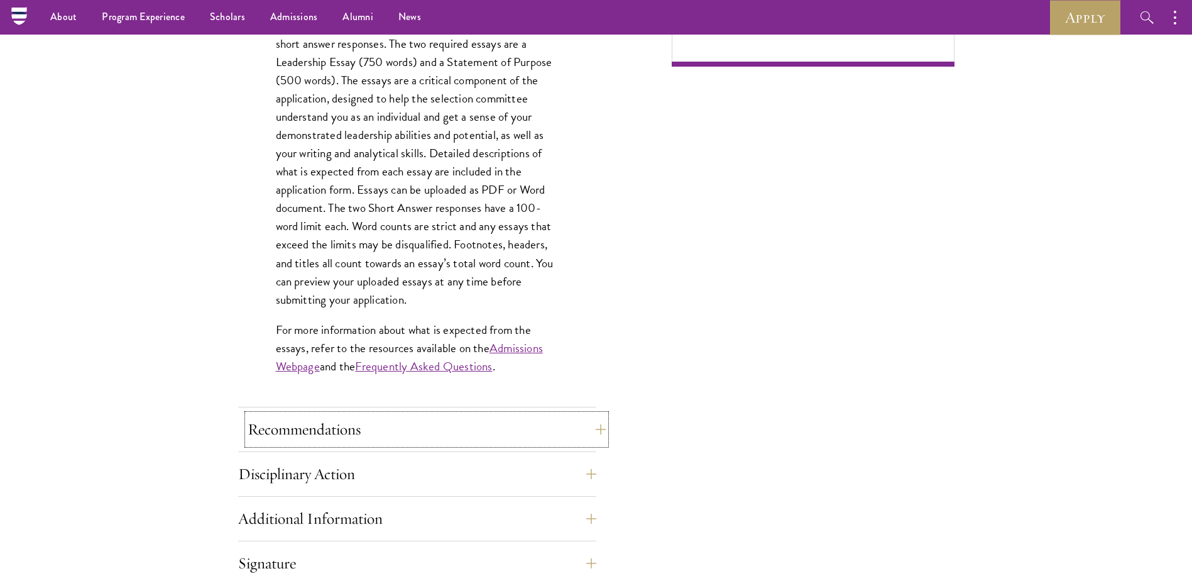
click at [392, 423] on button "Recommendations" at bounding box center [427, 429] width 358 height 30
